Goal: Task Accomplishment & Management: Use online tool/utility

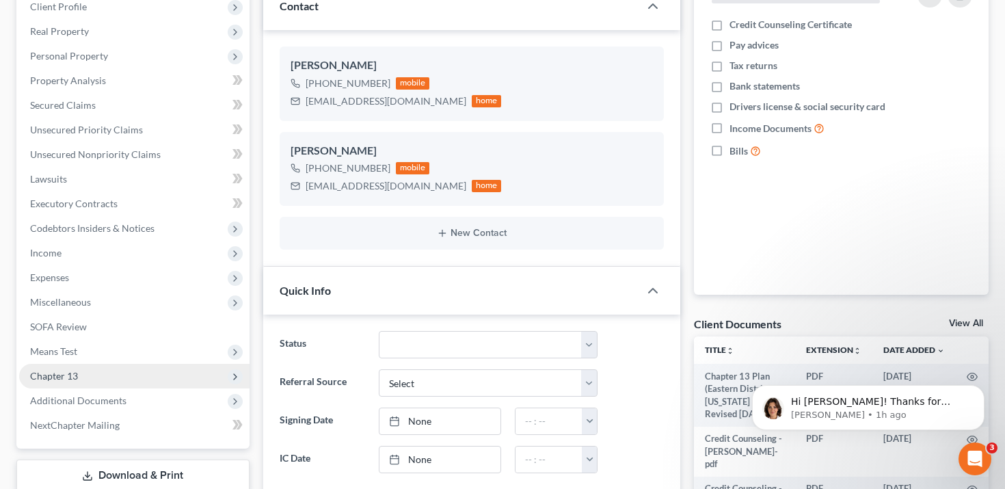
scroll to position [198, 0]
click at [145, 381] on span "Chapter 13" at bounding box center [134, 375] width 230 height 25
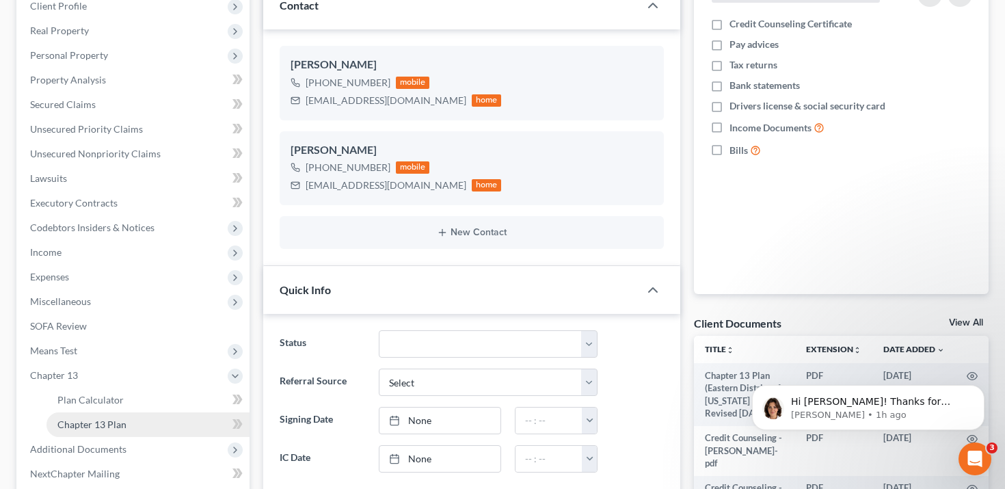
click at [141, 425] on link "Chapter 13 Plan" at bounding box center [147, 424] width 203 height 25
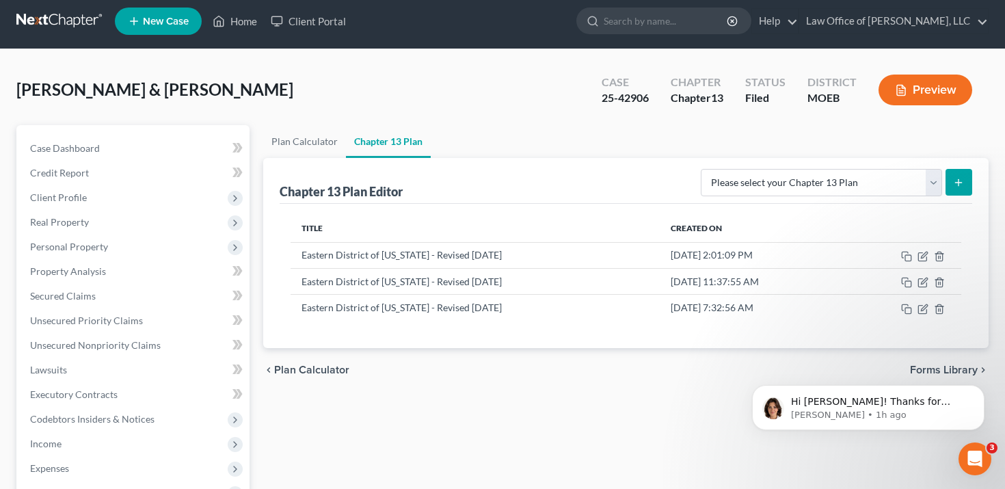
scroll to position [5, 0]
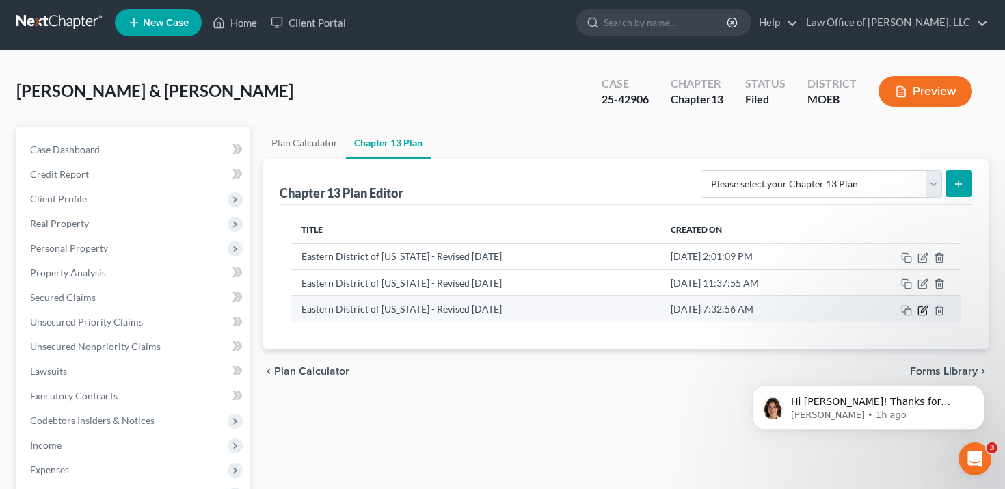
click at [920, 308] on icon "button" at bounding box center [922, 310] width 11 height 11
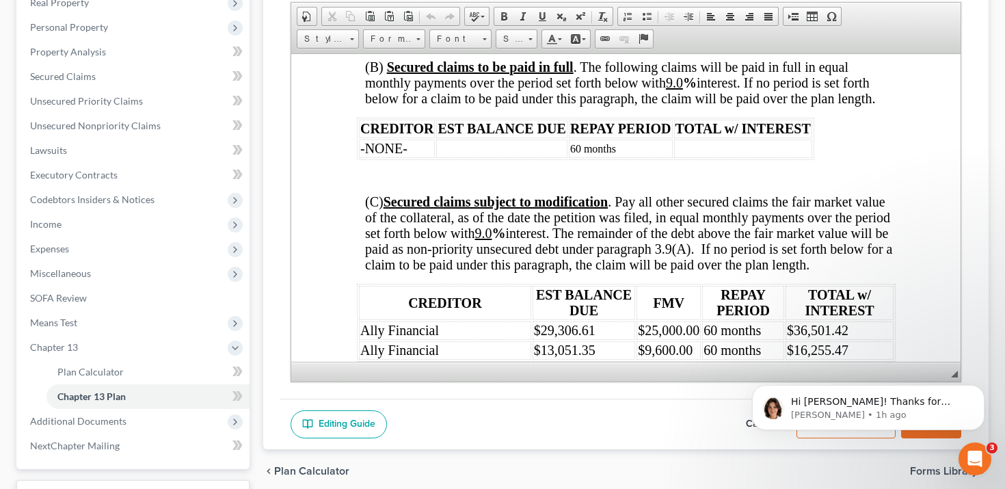
scroll to position [2805, 0]
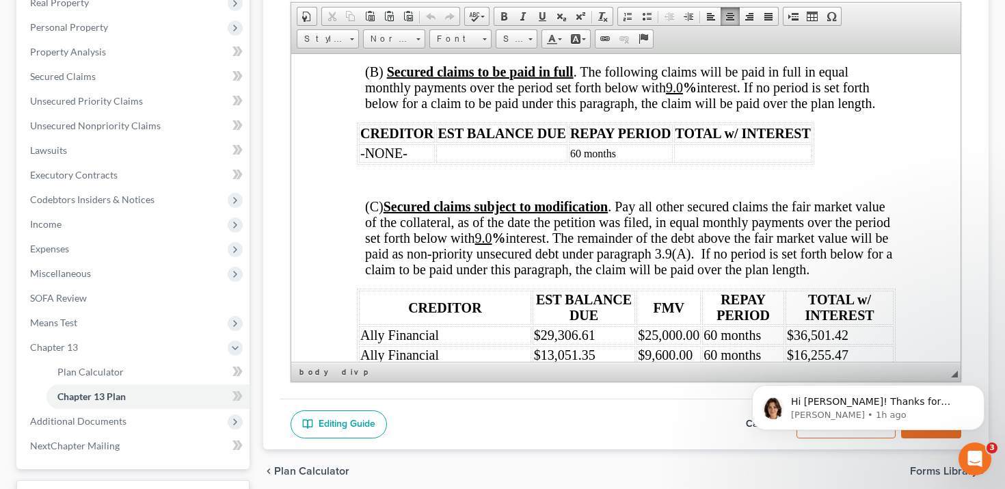
click at [631, 152] on td "60 months" at bounding box center [620, 153] width 104 height 18
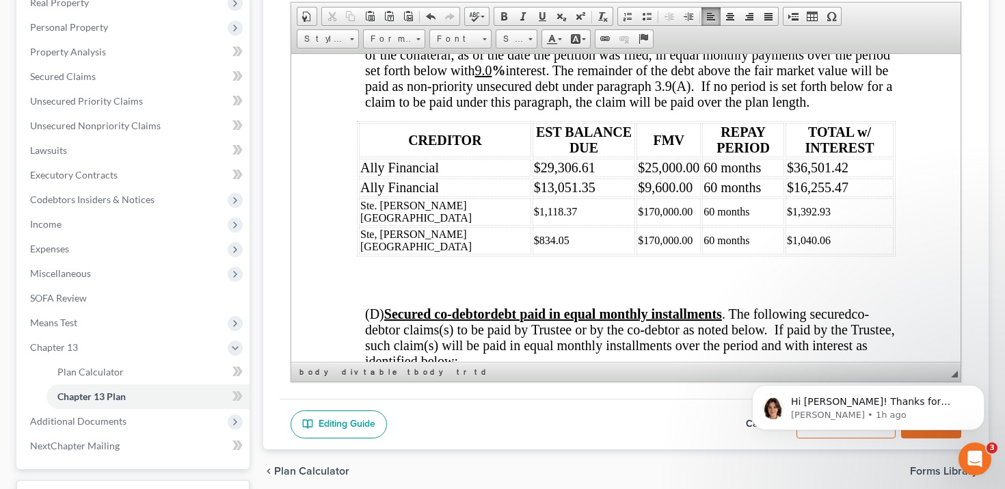
scroll to position [2973, 0]
click at [727, 214] on td "60 months" at bounding box center [742, 210] width 82 height 27
drag, startPoint x: 726, startPoint y: 214, endPoint x: 660, endPoint y: 211, distance: 66.4
click at [701, 211] on td "60 months" at bounding box center [742, 210] width 82 height 27
click at [502, 42] on span "Size" at bounding box center [509, 39] width 27 height 18
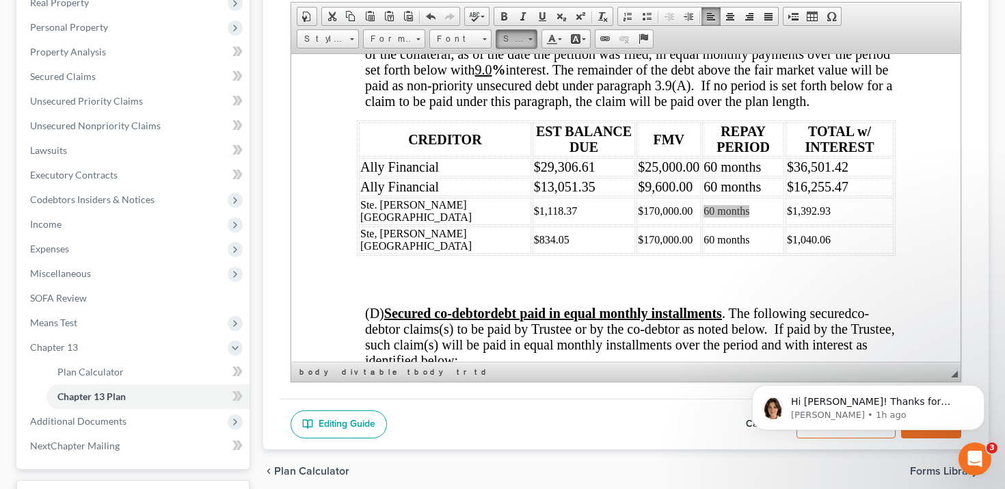
scroll to position [0, 0]
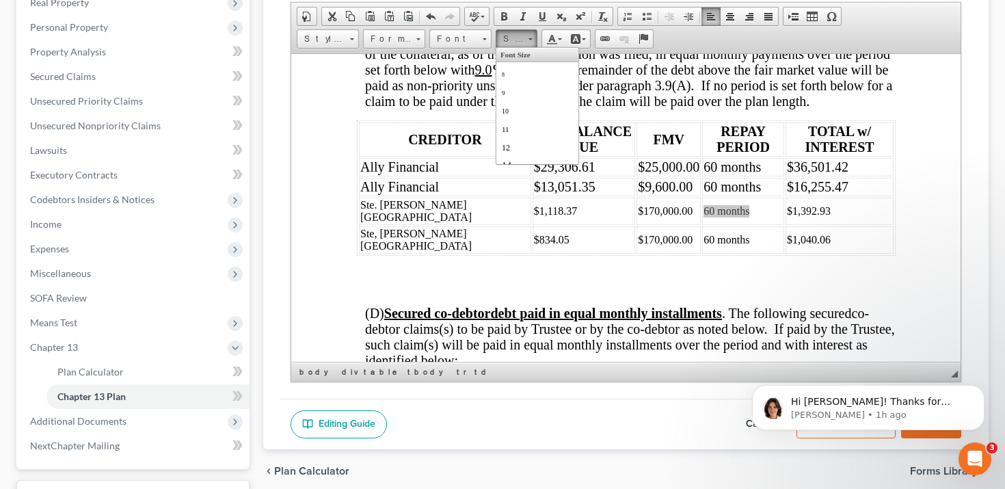
click at [505, 40] on span "Size" at bounding box center [509, 39] width 27 height 18
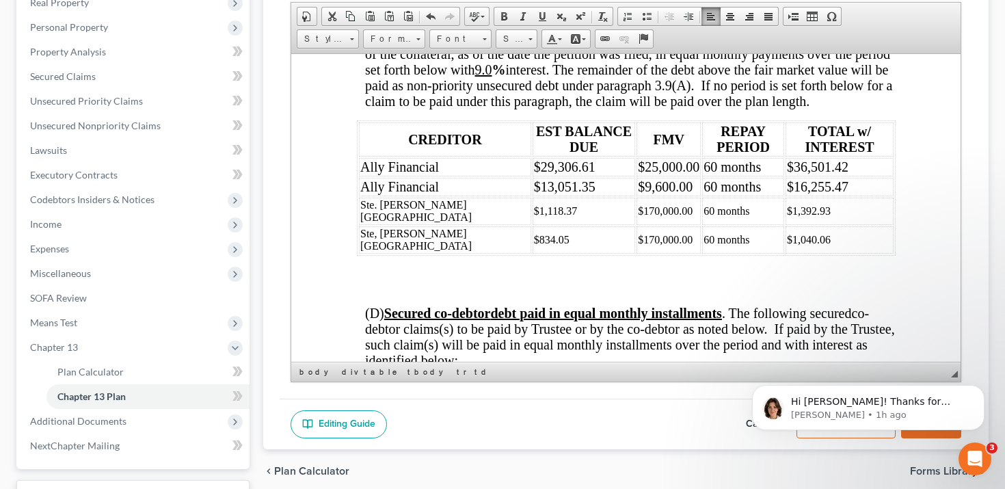
click at [649, 245] on td "$170,000.00" at bounding box center [668, 239] width 64 height 27
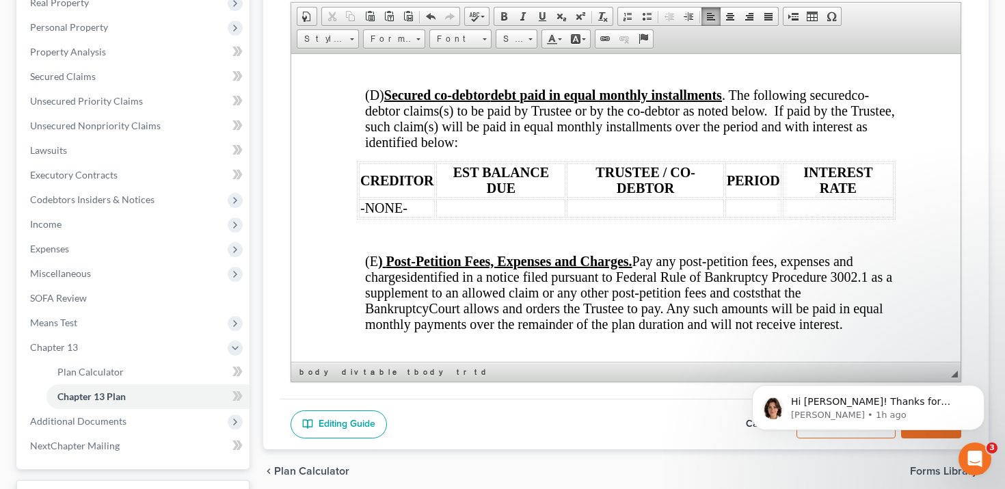
scroll to position [3243, 0]
